Goal: Information Seeking & Learning: Compare options

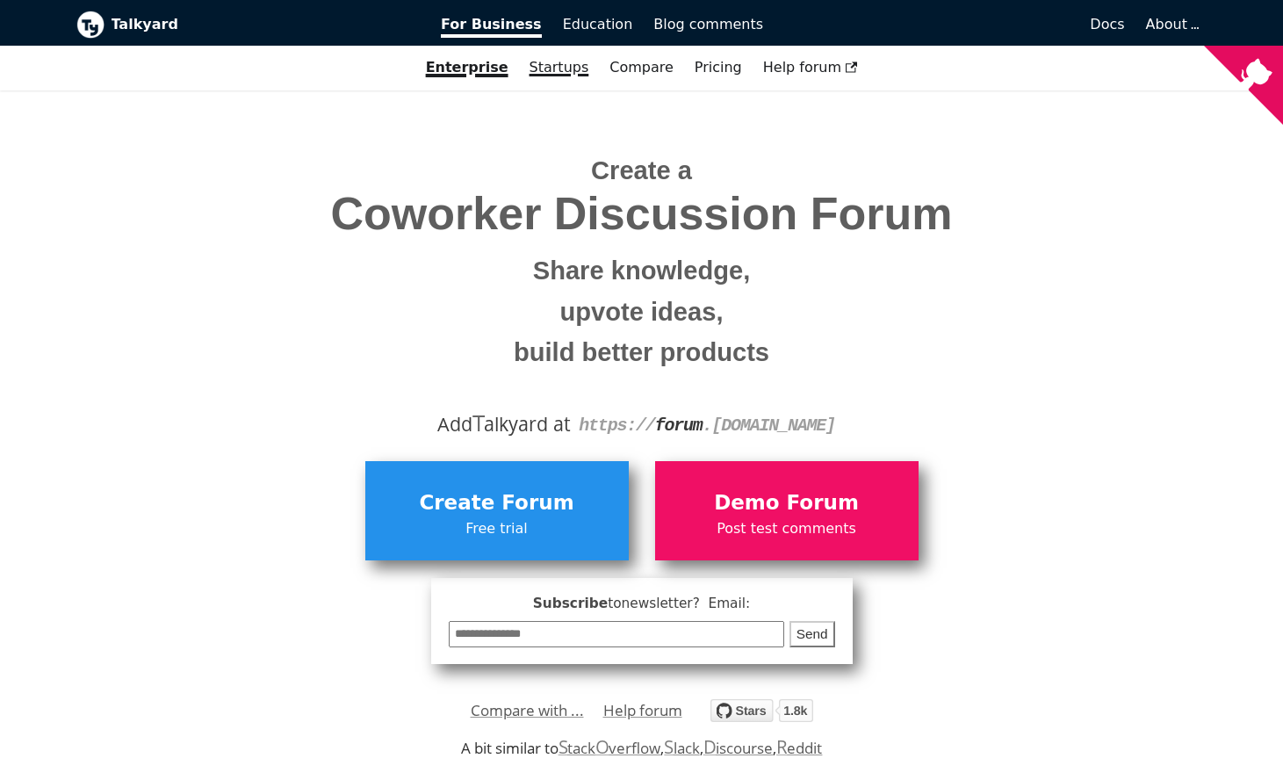
click at [556, 71] on link "Startups" at bounding box center [559, 68] width 81 height 30
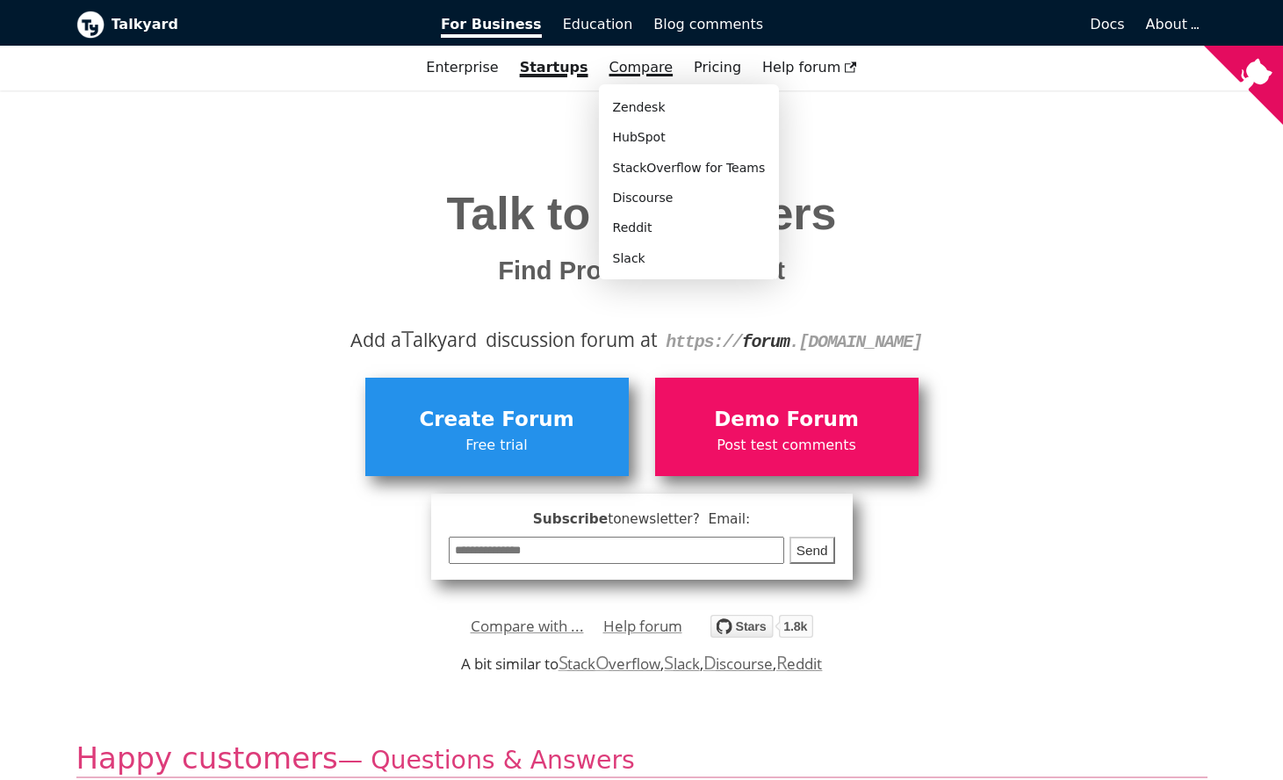
click at [636, 72] on link "Compare" at bounding box center [641, 67] width 64 height 17
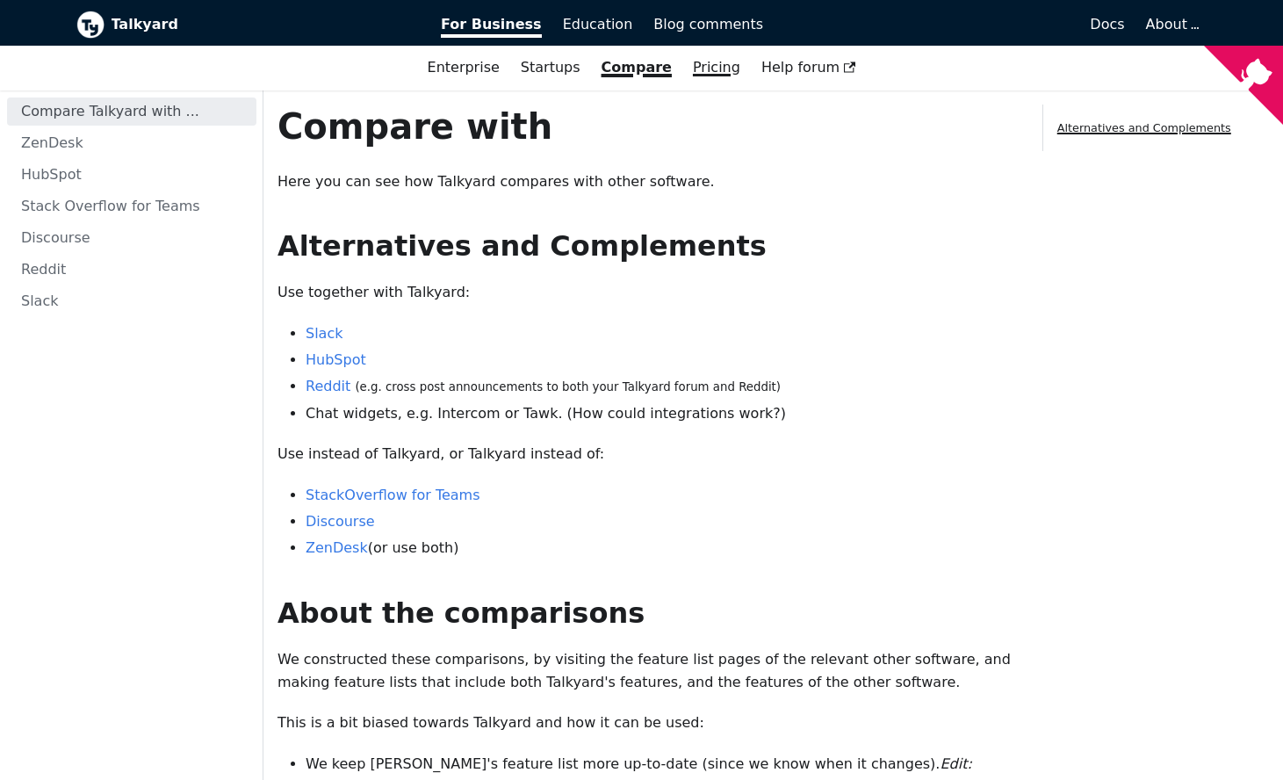
click at [694, 72] on link "Pricing" at bounding box center [716, 68] width 68 height 30
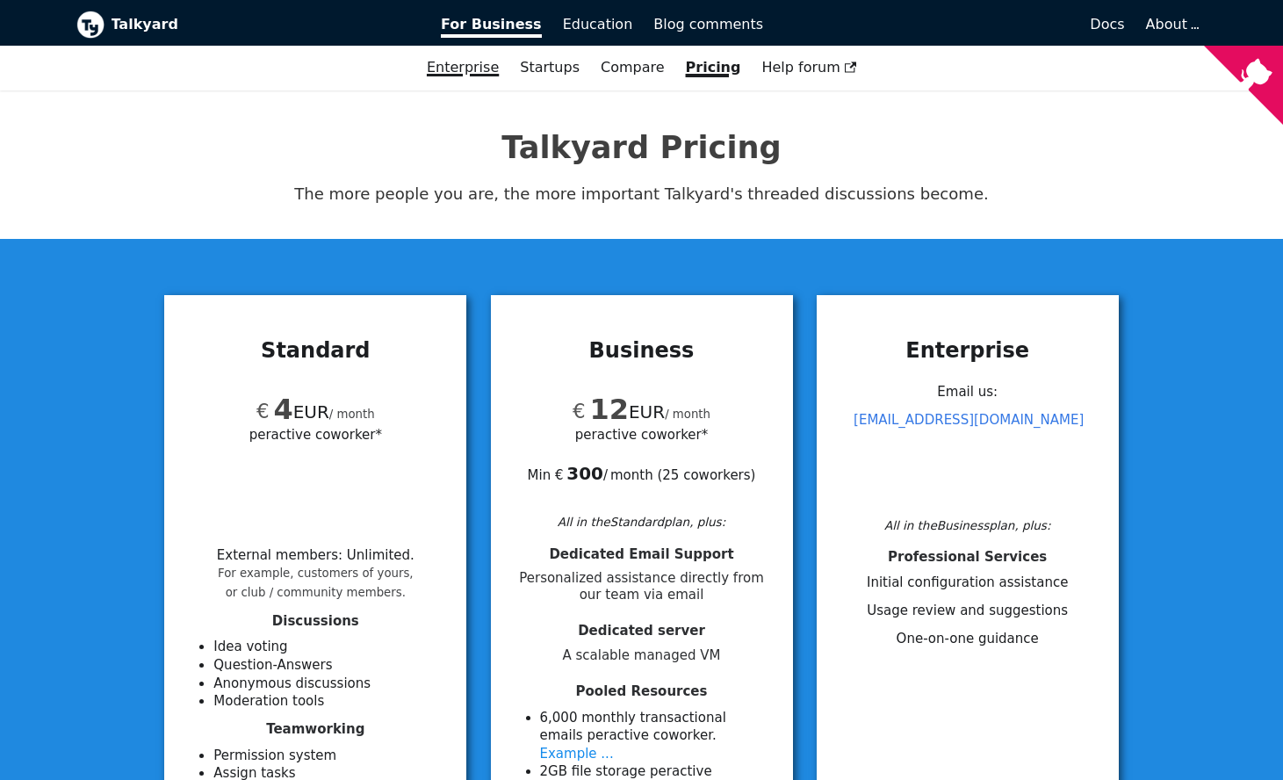
click at [491, 71] on link "Enterprise" at bounding box center [462, 68] width 93 height 30
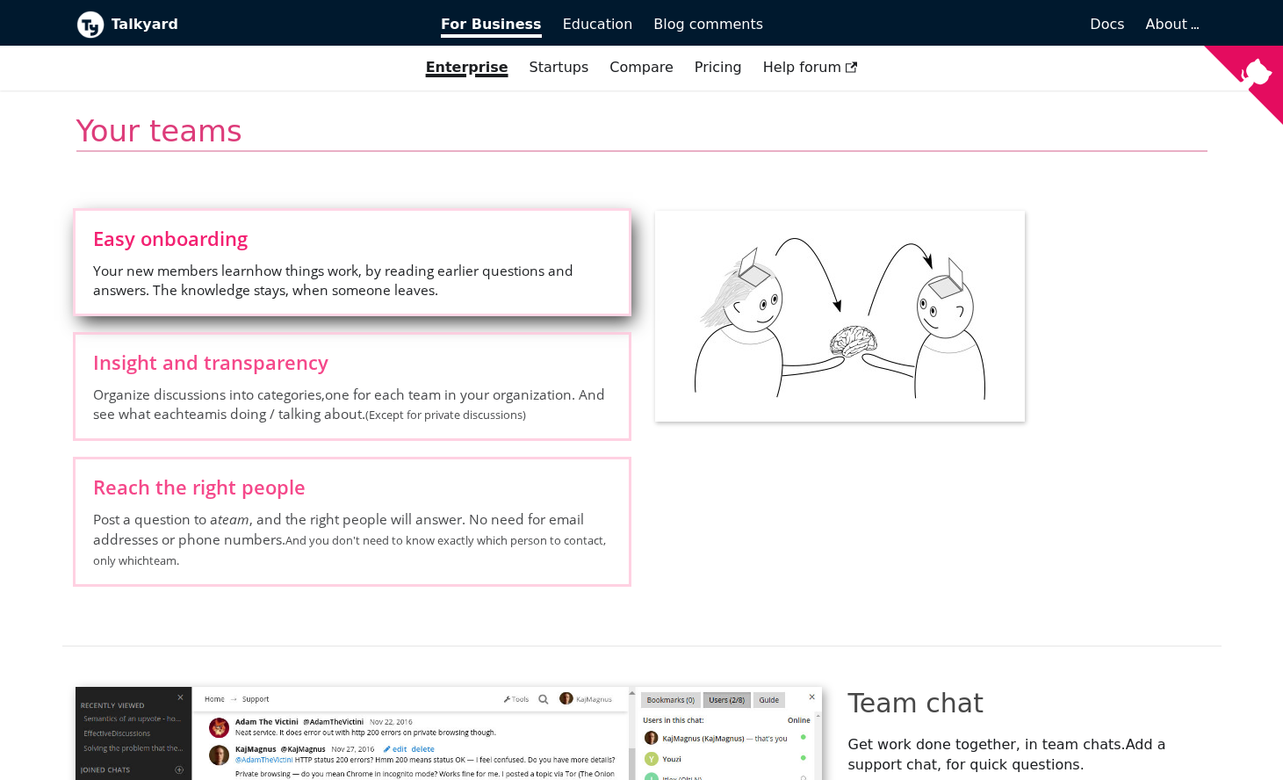
scroll to position [2971, 0]
